Goal: Information Seeking & Learning: Learn about a topic

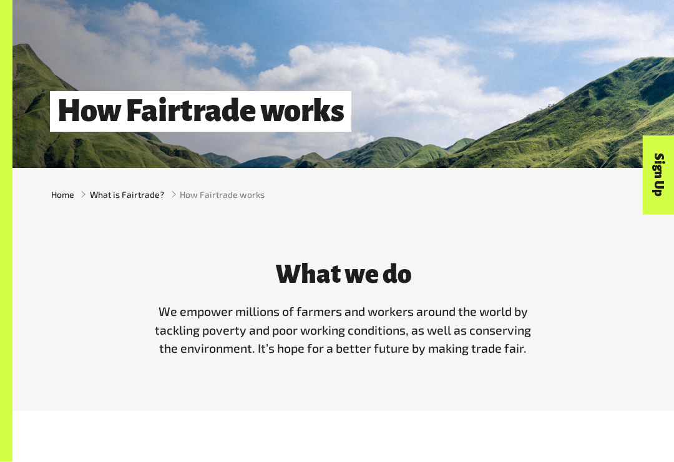
scroll to position [104, 0]
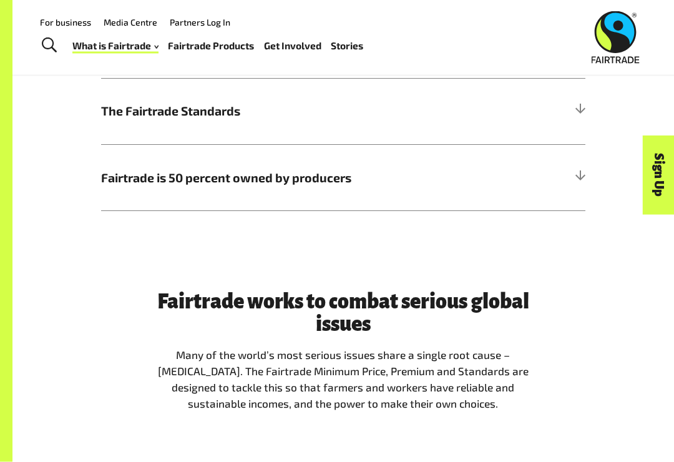
click at [580, 182] on h5 "Fairtrade is 50 percent owned by producers" at bounding box center [343, 178] width 485 height 66
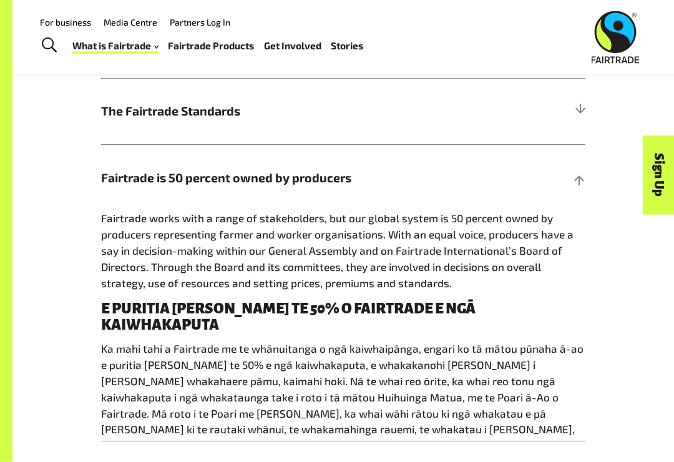
scroll to position [687, 0]
click at [584, 183] on div at bounding box center [579, 177] width 11 height 11
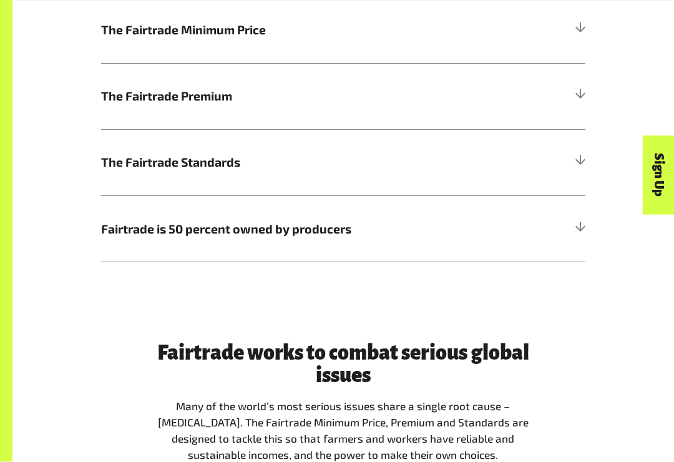
scroll to position [647, 0]
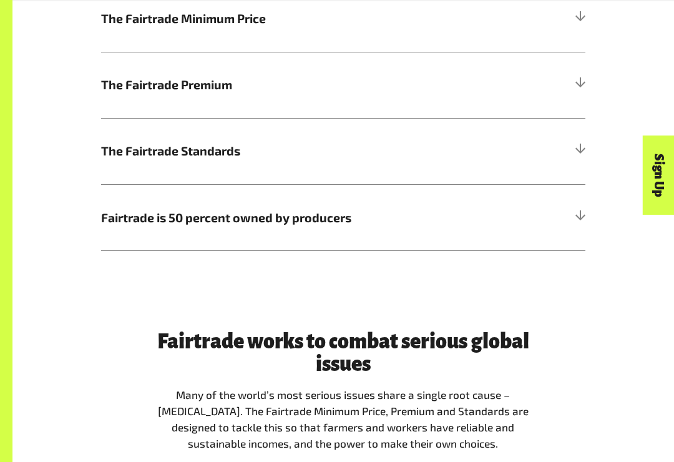
click at [584, 149] on div at bounding box center [579, 150] width 11 height 11
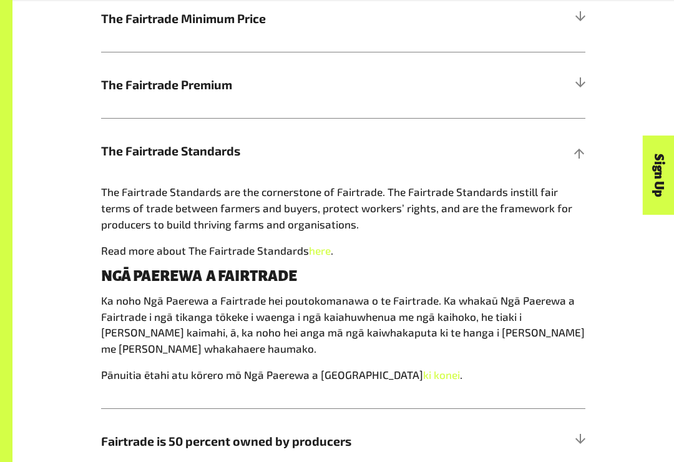
click at [584, 152] on div at bounding box center [579, 150] width 11 height 11
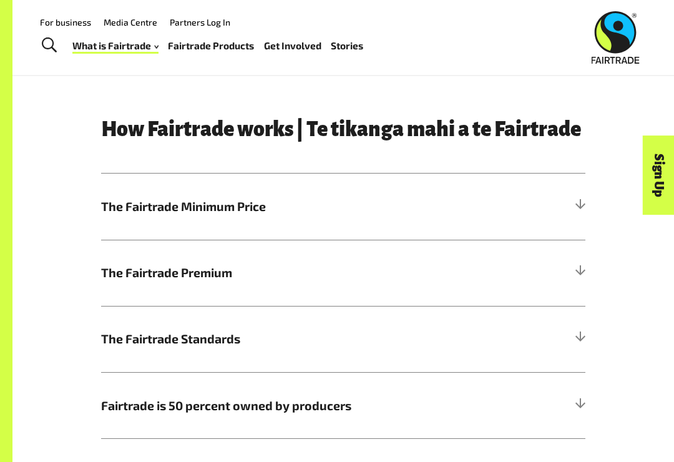
scroll to position [455, 0]
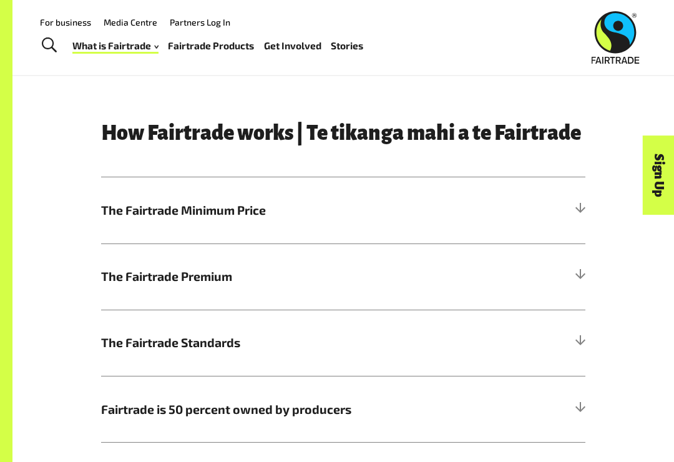
click at [576, 215] on div "Sign Up" at bounding box center [603, 200] width 79 height 32
click at [556, 287] on h5 "The Fairtrade Premium" at bounding box center [343, 277] width 485 height 66
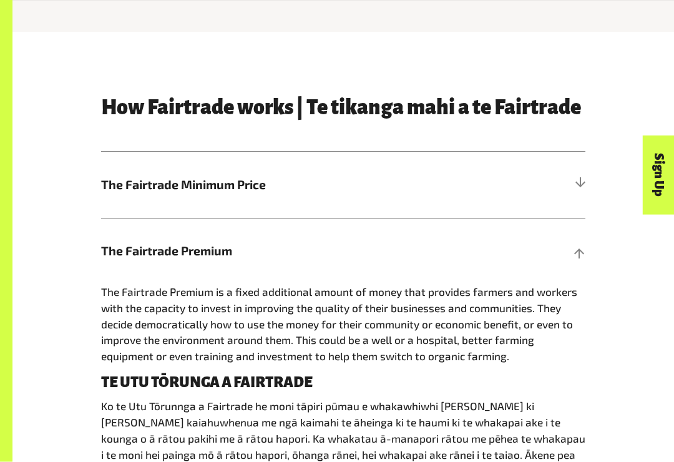
scroll to position [481, 0]
click at [580, 252] on div at bounding box center [579, 250] width 11 height 11
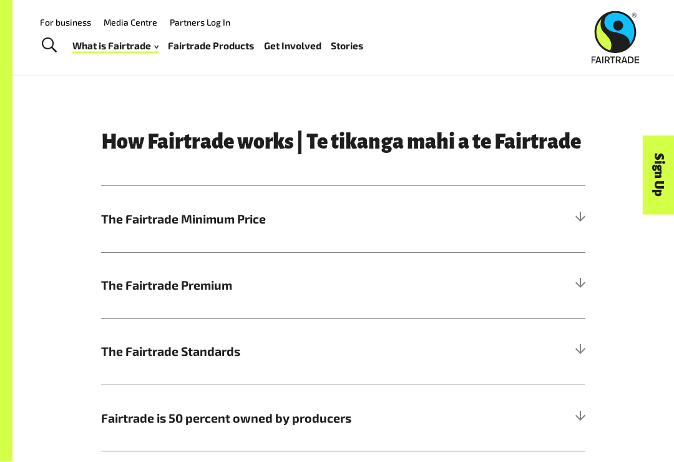
scroll to position [446, 0]
click at [546, 216] on h5 "The Fairtrade Minimum Price" at bounding box center [343, 219] width 485 height 66
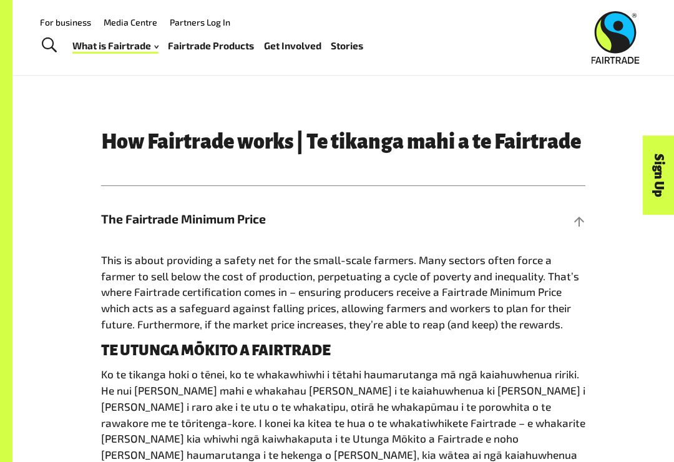
click at [578, 215] on div "Sign Up" at bounding box center [603, 200] width 79 height 32
click at [583, 238] on h5 "The Fairtrade Minimum Price" at bounding box center [343, 219] width 485 height 66
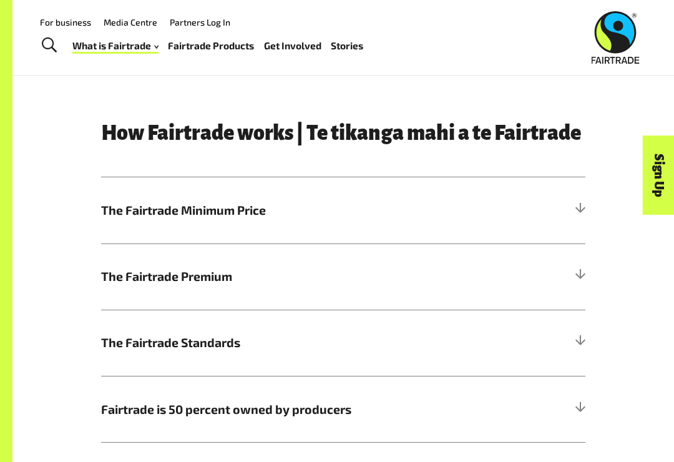
scroll to position [456, 0]
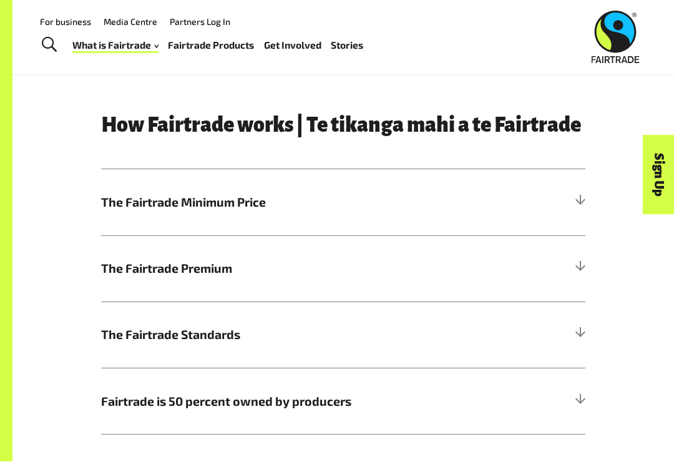
click at [575, 320] on h5 "The Fairtrade Standards" at bounding box center [343, 335] width 485 height 66
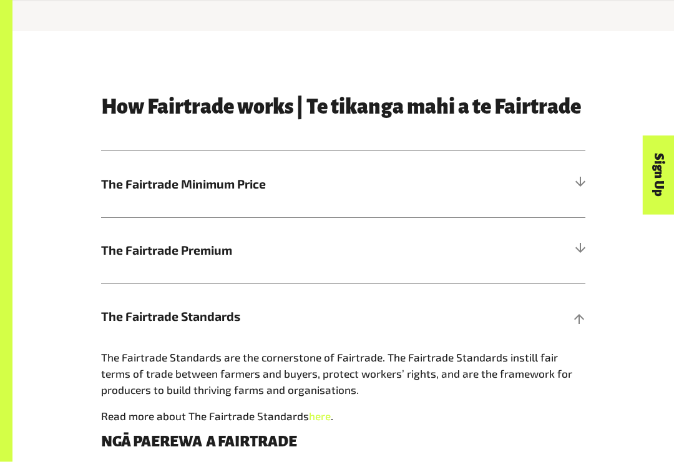
scroll to position [486, 0]
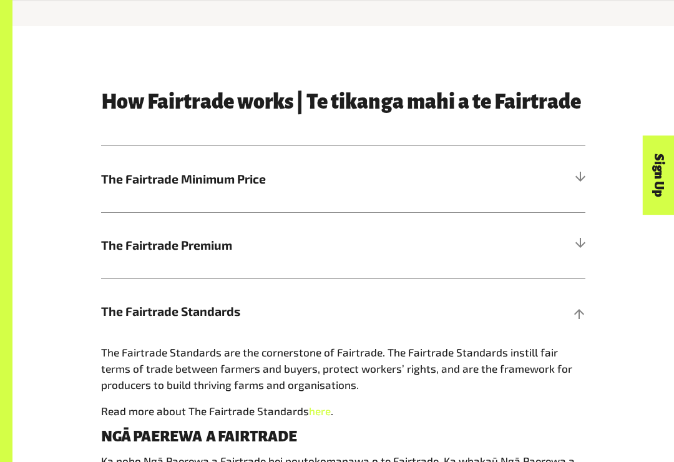
click at [106, 337] on h5 "The Fairtrade Standards" at bounding box center [343, 312] width 485 height 66
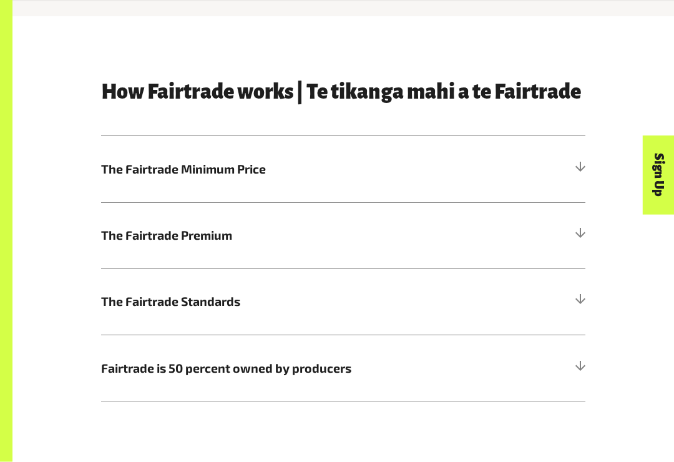
scroll to position [496, 0]
click at [117, 303] on span "The Fairtrade Standards" at bounding box center [282, 301] width 363 height 18
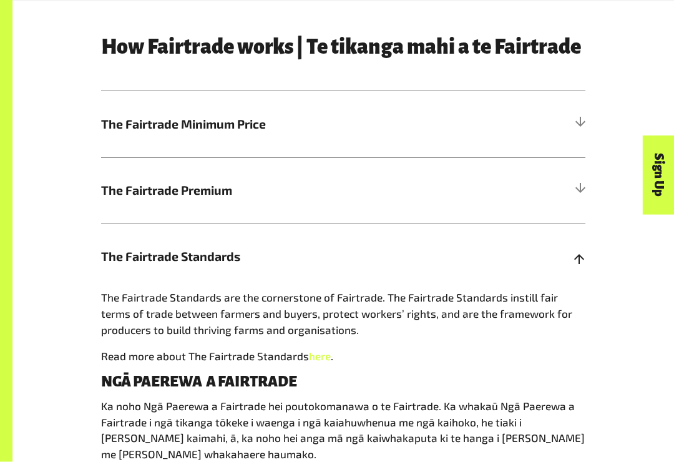
scroll to position [541, 0]
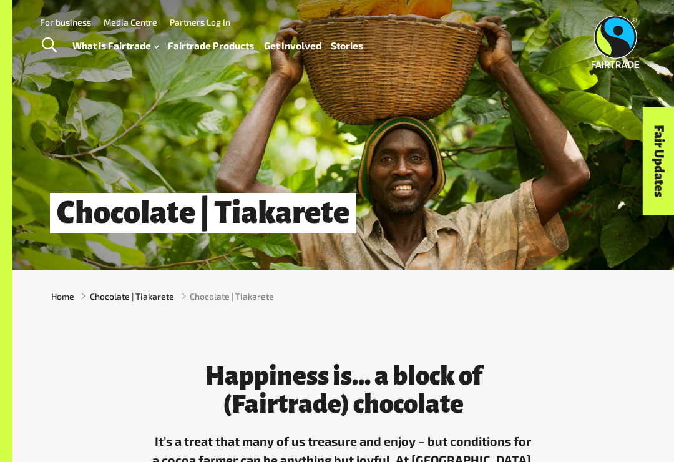
click at [42, 39] on span "Toggle Search" at bounding box center [49, 45] width 15 height 16
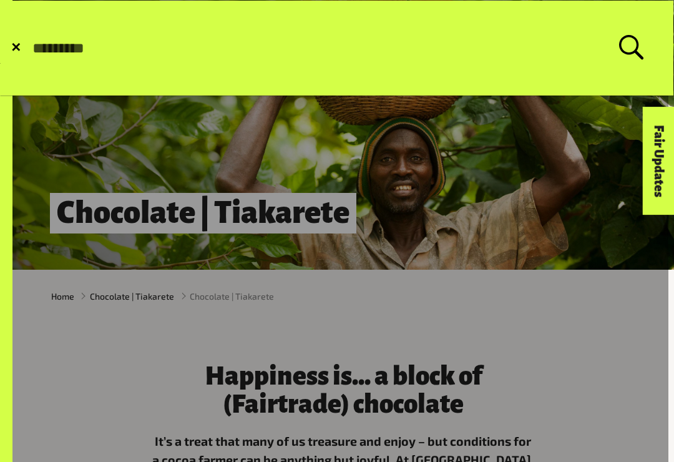
click at [593, 222] on link at bounding box center [334, 337] width 669 height 674
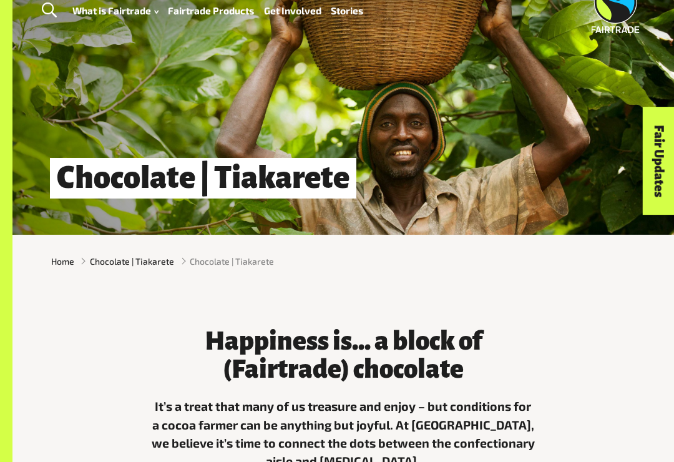
scroll to position [34, 0]
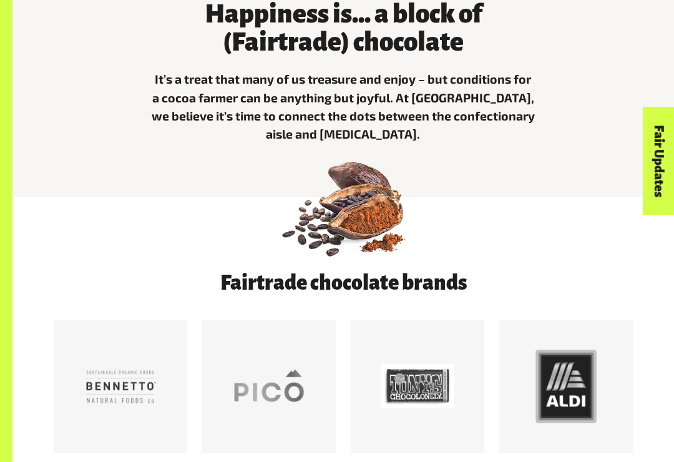
scroll to position [366, 0]
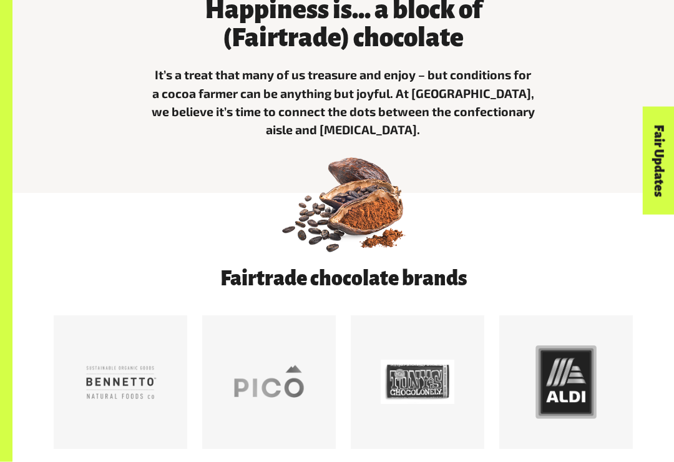
click at [384, 224] on img at bounding box center [343, 202] width 131 height 131
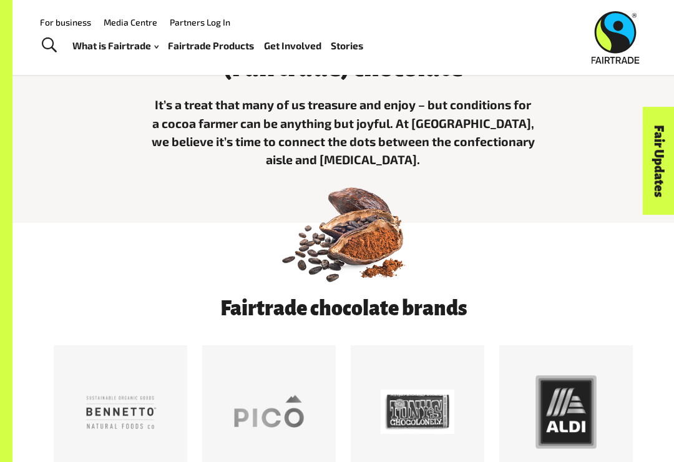
scroll to position [336, 0]
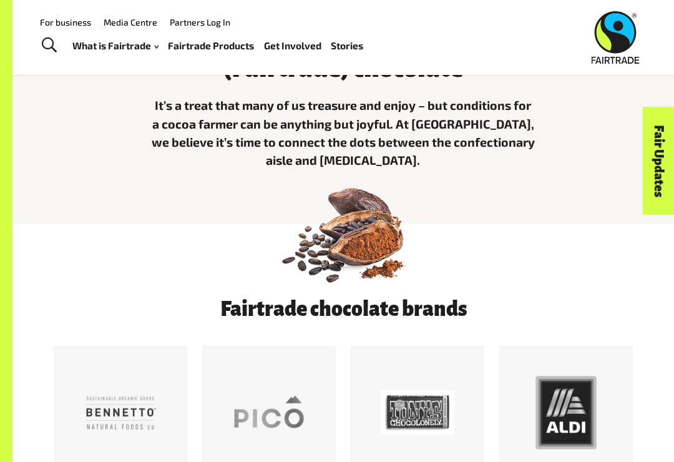
click at [124, 424] on div at bounding box center [121, 413] width 74 height 74
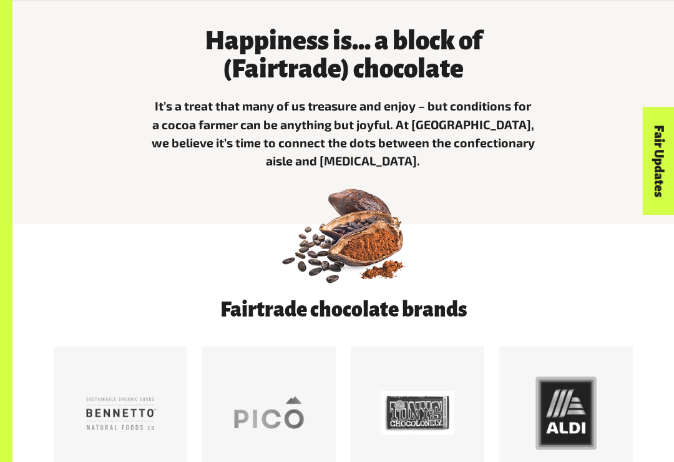
click at [407, 205] on img at bounding box center [343, 233] width 131 height 131
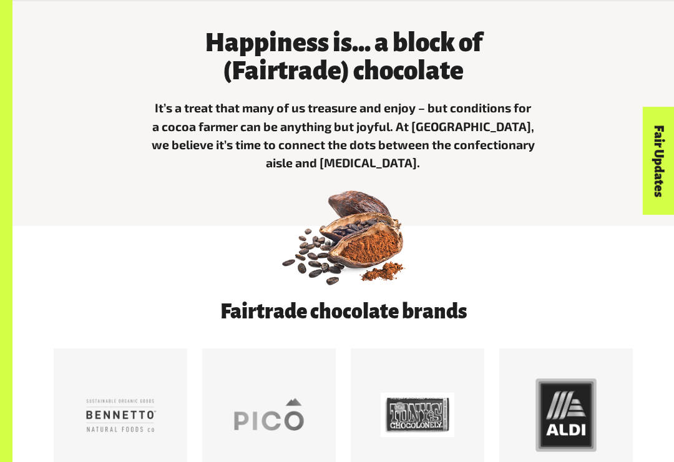
scroll to position [332, 0]
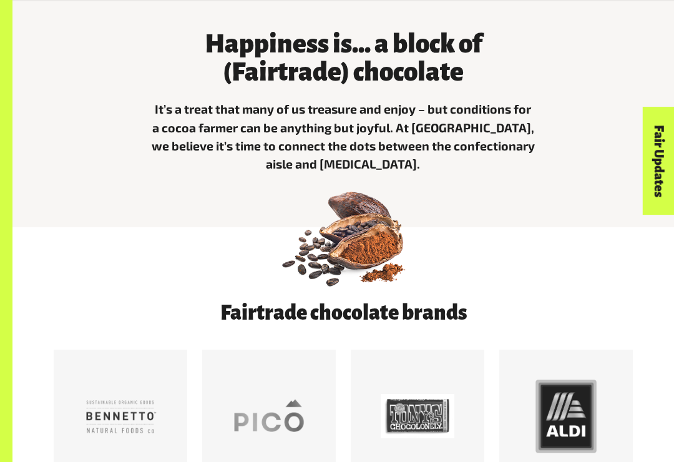
click at [657, 175] on link "Fair Updates" at bounding box center [659, 161] width 32 height 108
click at [663, 172] on link "Fair Updates" at bounding box center [659, 161] width 32 height 108
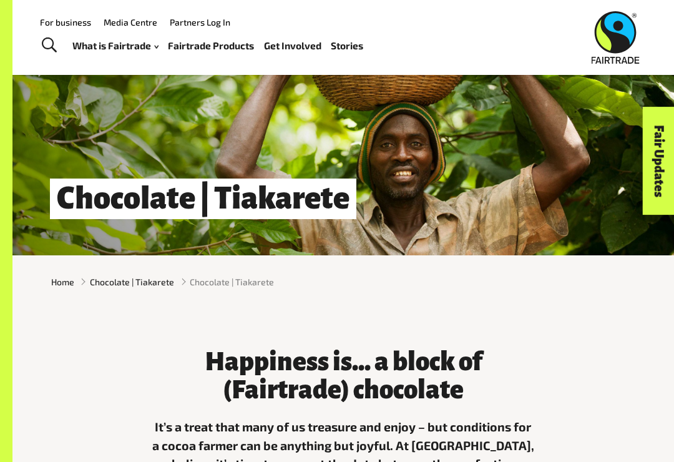
scroll to position [0, 0]
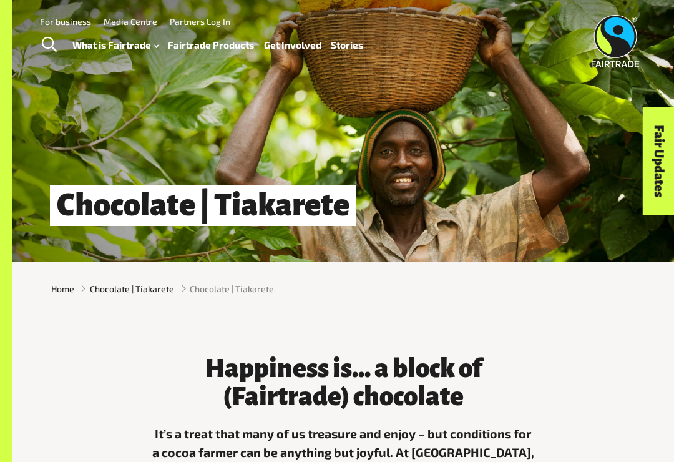
click at [46, 42] on span "Toggle Search" at bounding box center [49, 45] width 15 height 16
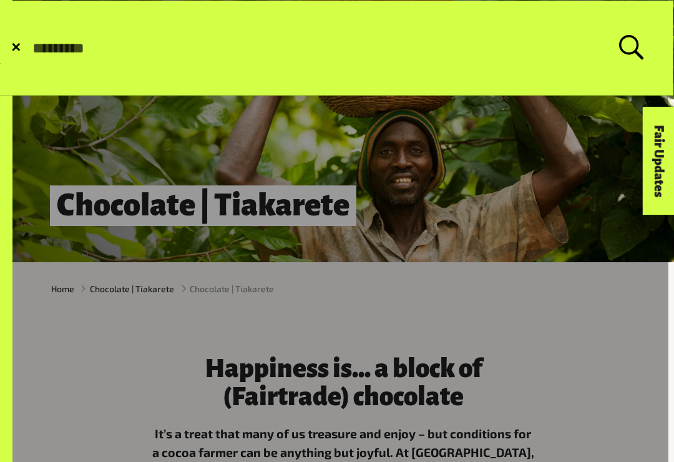
scroll to position [7, 0]
click at [545, 204] on div "Fair Updates" at bounding box center [589, 200] width 108 height 32
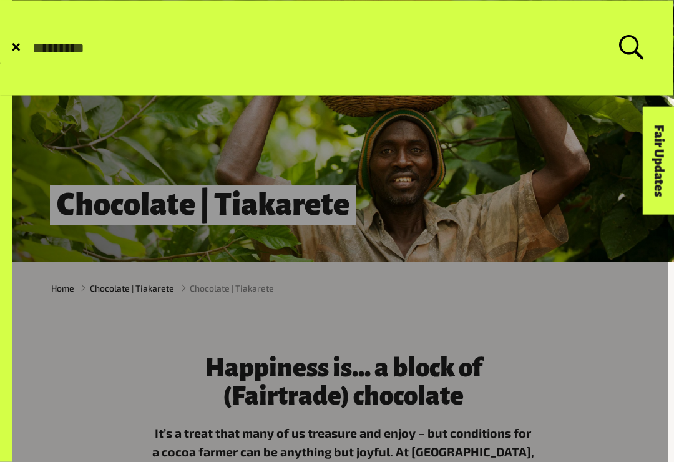
click at [553, 237] on link at bounding box center [334, 337] width 669 height 674
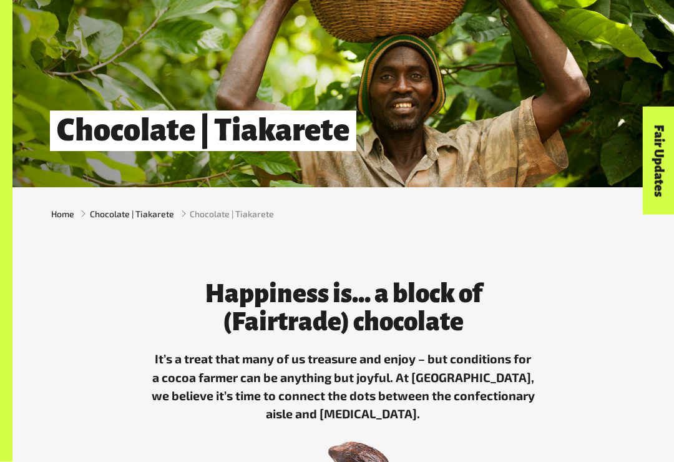
scroll to position [85, 0]
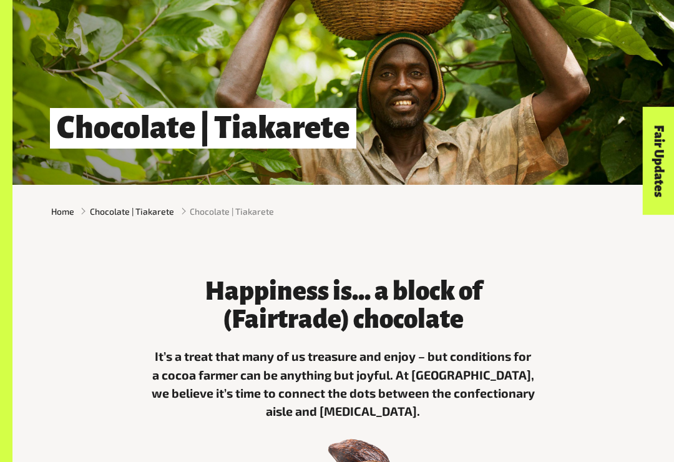
click at [476, 367] on p "It’s a treat that many of us treasure and enjoy – but conditions for a cocoa fa…" at bounding box center [343, 384] width 385 height 74
click at [480, 315] on h3 "Happiness is... a block of (Fairtrade) chocolate" at bounding box center [343, 305] width 385 height 56
click at [431, 329] on h3 "Happiness is... a block of (Fairtrade) chocolate" at bounding box center [343, 305] width 385 height 56
click at [550, 252] on div "Happiness is... a block of (Fairtrade) chocolate It’s a treat that many of us t…" at bounding box center [343, 356] width 662 height 237
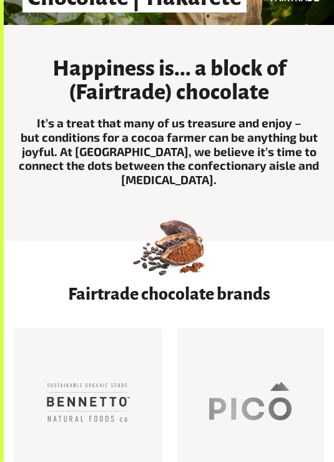
scroll to position [224, 0]
